Goal: Check status: Check status

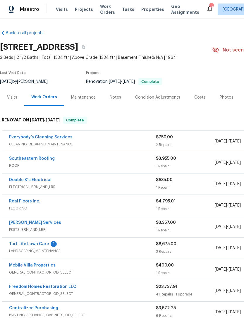
click at [19, 244] on link "Turf Life Lawn Care" at bounding box center [29, 244] width 40 height 4
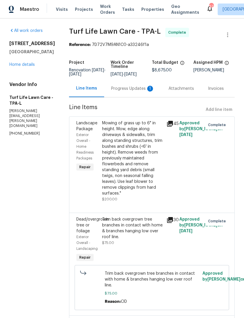
click at [132, 90] on div "Progress Updates 1" at bounding box center [132, 89] width 43 height 6
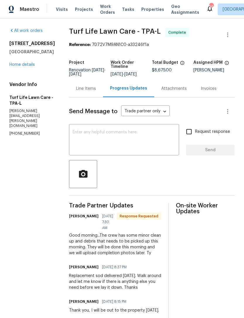
click at [85, 88] on div "Line Items" at bounding box center [86, 88] width 34 height 17
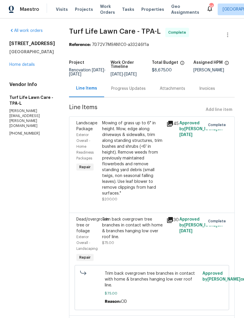
click at [32, 67] on link "Home details" at bounding box center [21, 65] width 25 height 4
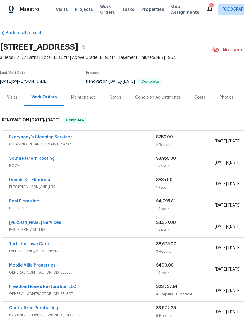
click at [47, 267] on link "Mobile Villa Properties" at bounding box center [32, 265] width 47 height 4
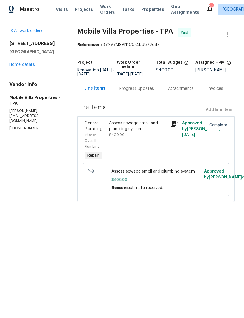
click at [135, 90] on div "Progress Updates" at bounding box center [136, 89] width 35 height 6
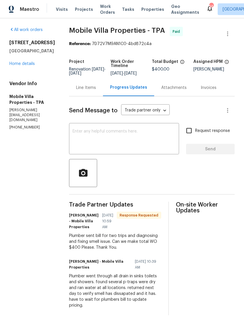
scroll to position [11, 0]
click at [28, 66] on link "Home details" at bounding box center [21, 64] width 25 height 4
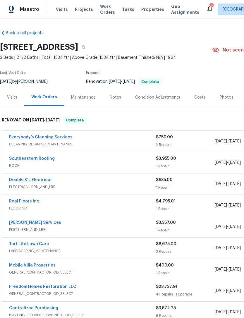
click at [49, 263] on link "Mobile Villa Properties" at bounding box center [32, 265] width 47 height 4
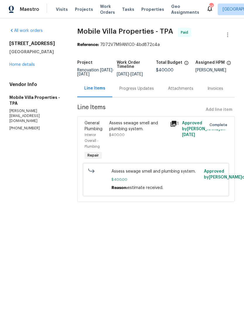
click at [142, 97] on div "Progress Updates" at bounding box center [136, 88] width 49 height 17
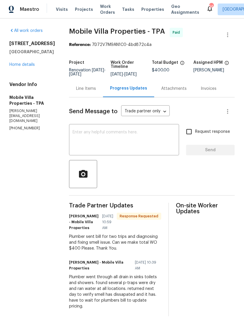
click at [18, 67] on link "Home details" at bounding box center [21, 65] width 25 height 4
